Goal: Information Seeking & Learning: Find specific fact

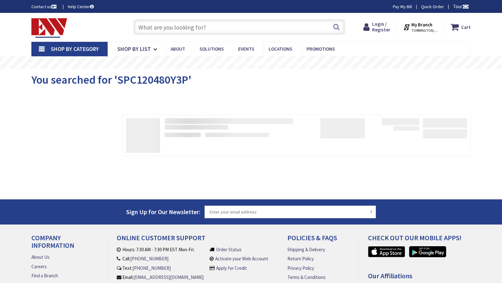
type input "Chestnut Ln, Niskayuna, [GEOGRAPHIC_DATA], [GEOGRAPHIC_DATA]"
